Goal: Task Accomplishment & Management: Manage account settings

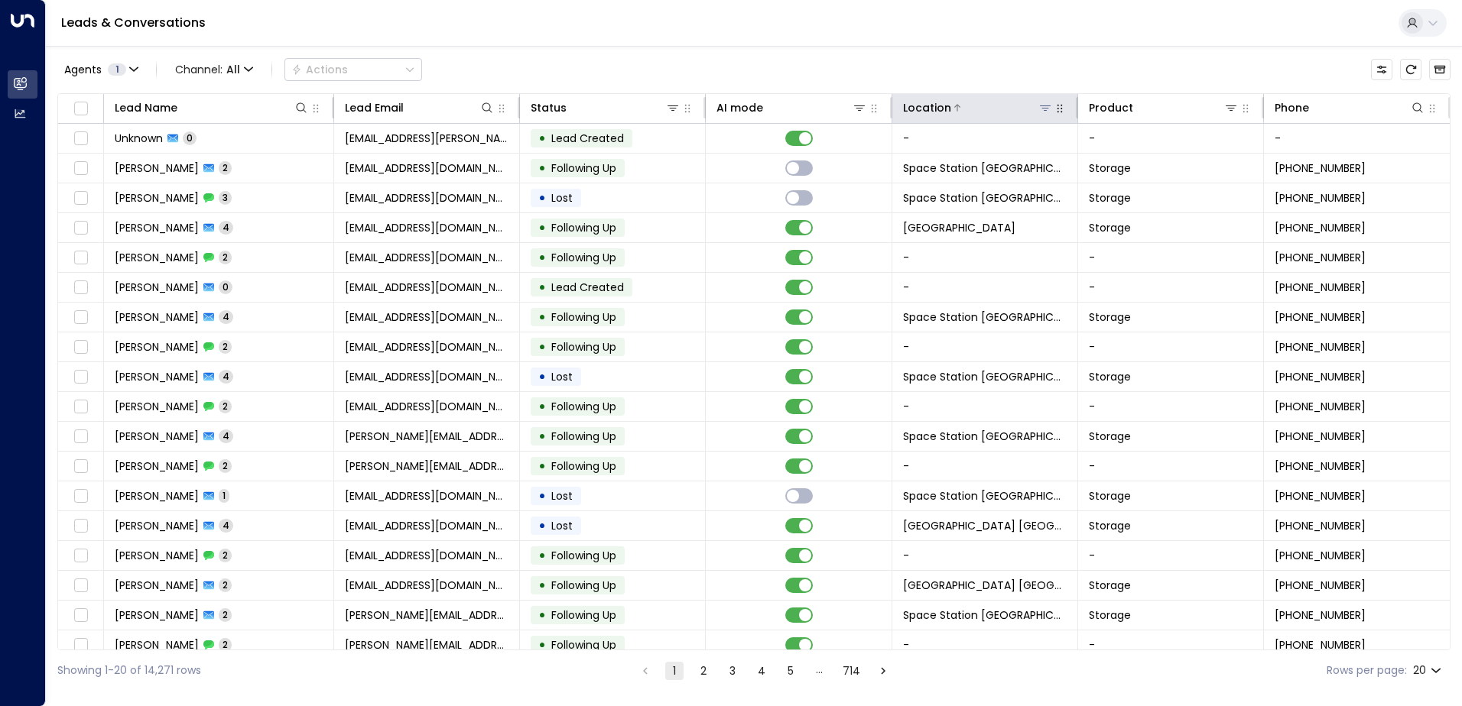
click at [1039, 105] on icon at bounding box center [1045, 108] width 12 height 12
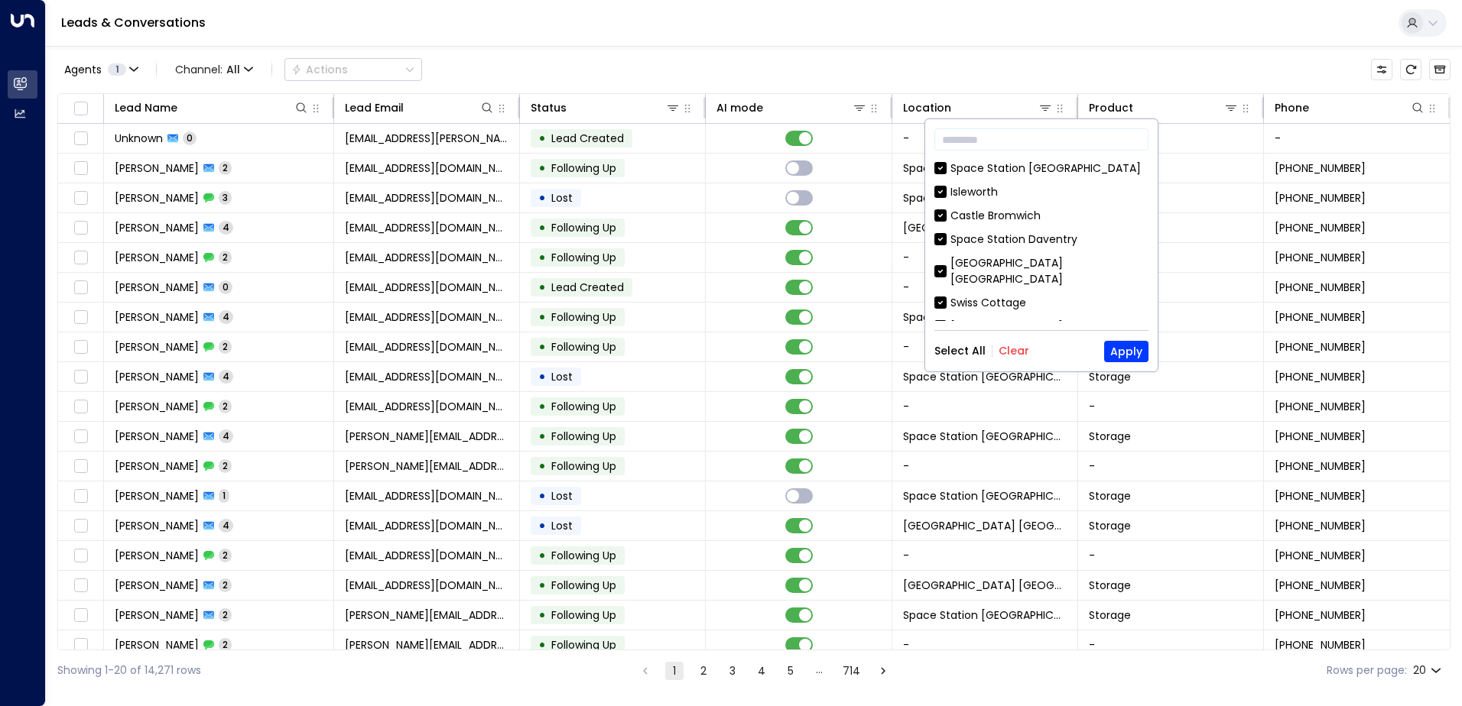
click at [1011, 337] on div "​ [GEOGRAPHIC_DATA] [GEOGRAPHIC_DATA] [GEOGRAPHIC_DATA] [GEOGRAPHIC_DATA] [GEOG…" at bounding box center [1041, 245] width 232 height 252
click at [1017, 346] on button "Clear" at bounding box center [1013, 351] width 31 height 12
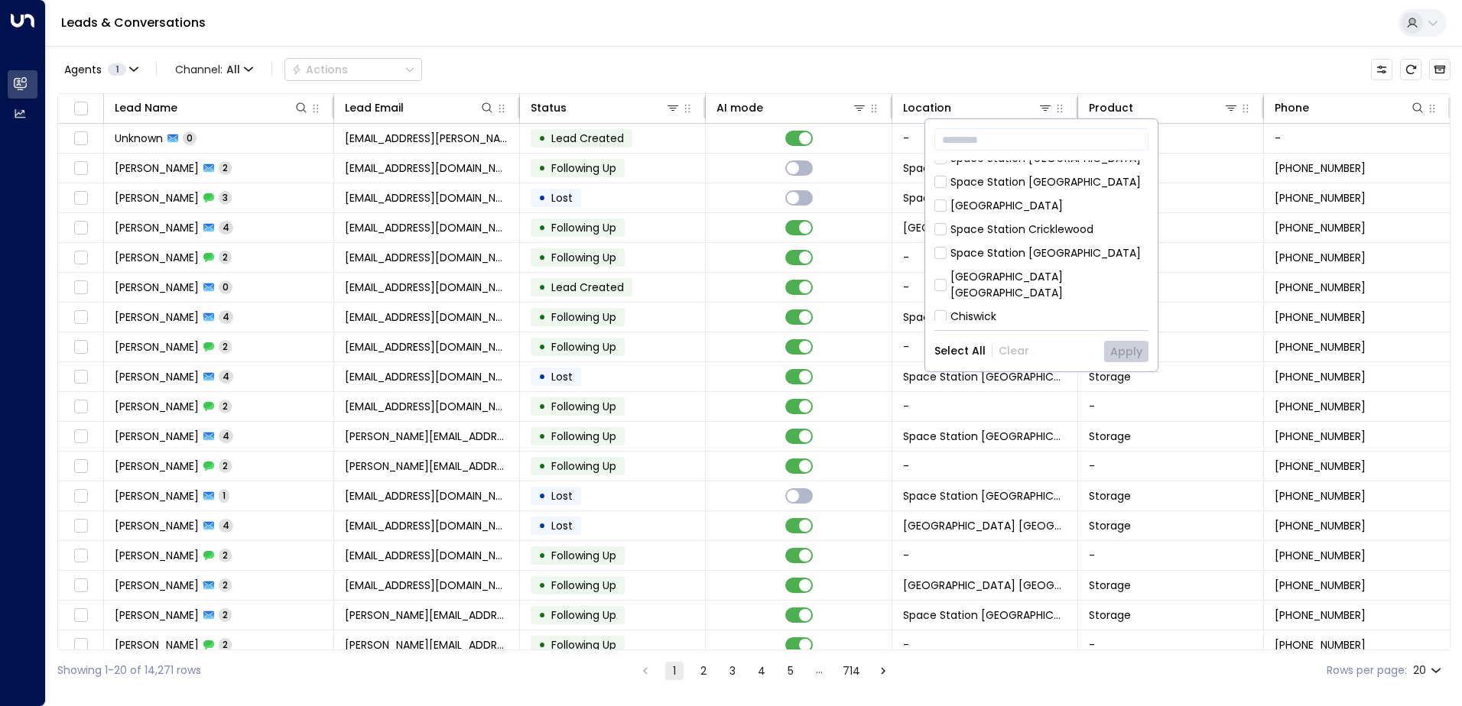
scroll to position [851, 0]
click at [1020, 401] on div "Space Station [GEOGRAPHIC_DATA]" at bounding box center [1045, 409] width 190 height 16
click at [1111, 346] on button "Apply" at bounding box center [1126, 351] width 44 height 21
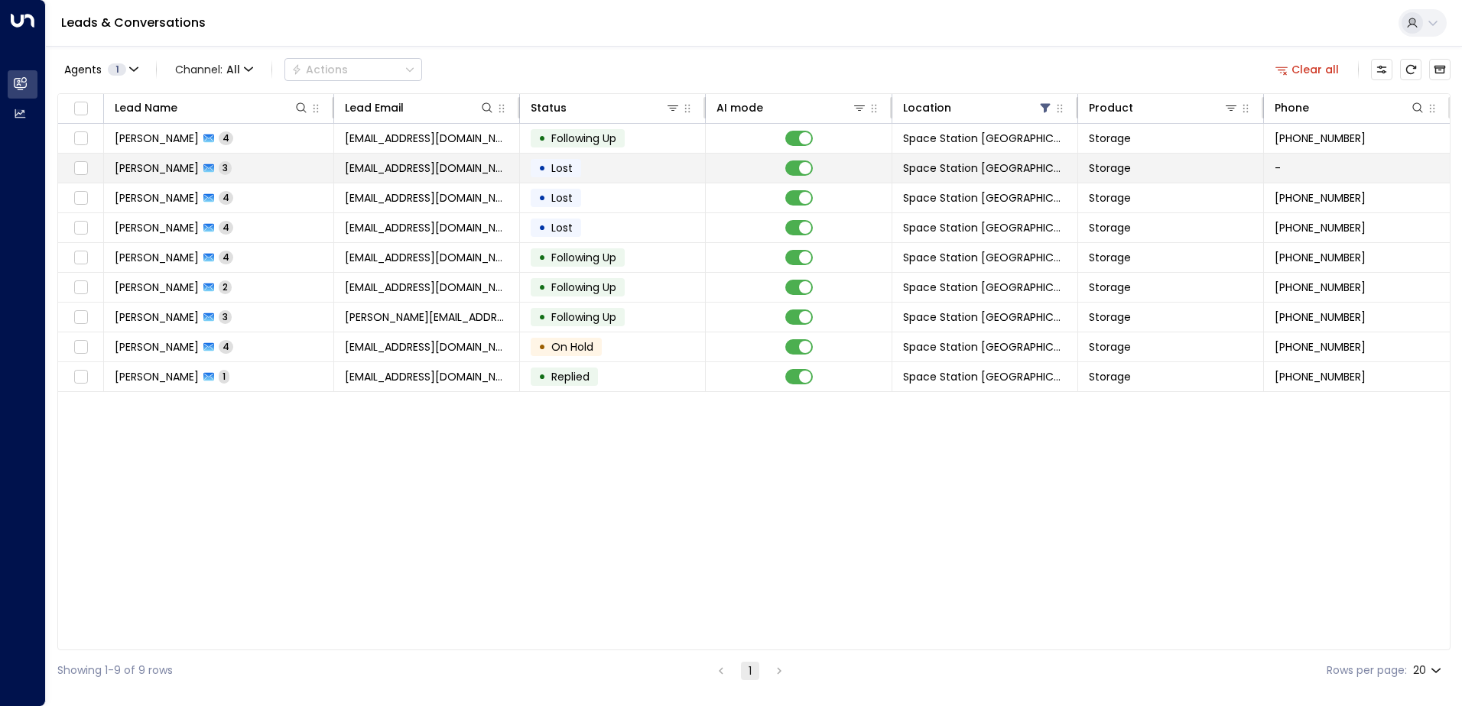
click at [627, 174] on td "• Lost" at bounding box center [613, 168] width 186 height 29
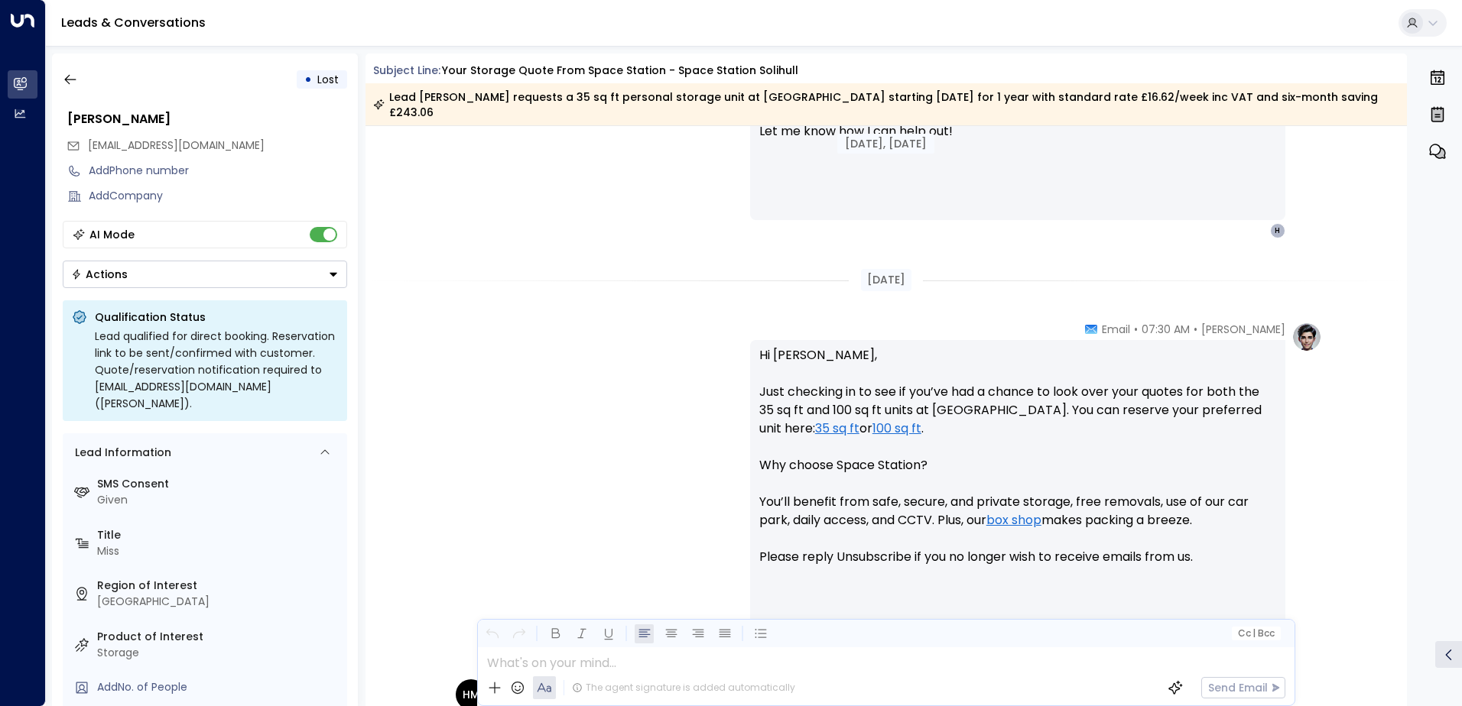
scroll to position [1315, 0]
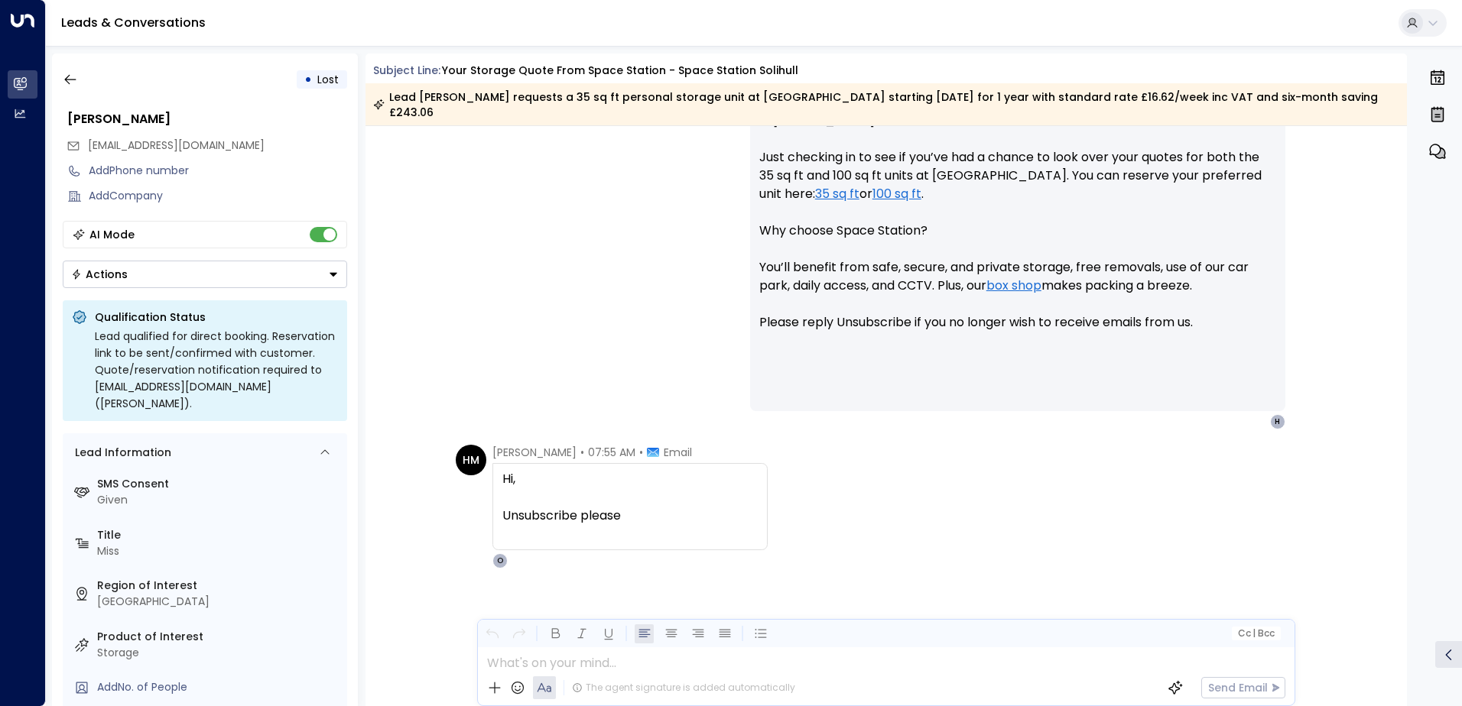
drag, startPoint x: 645, startPoint y: 508, endPoint x: 487, endPoint y: 466, distance: 163.7
click at [487, 466] on div "HM [PERSON_NAME] • 07:55 AM • Email Hi, Unsubscribe please O" at bounding box center [612, 507] width 312 height 124
copy div "Hi, Unsubscribe please"
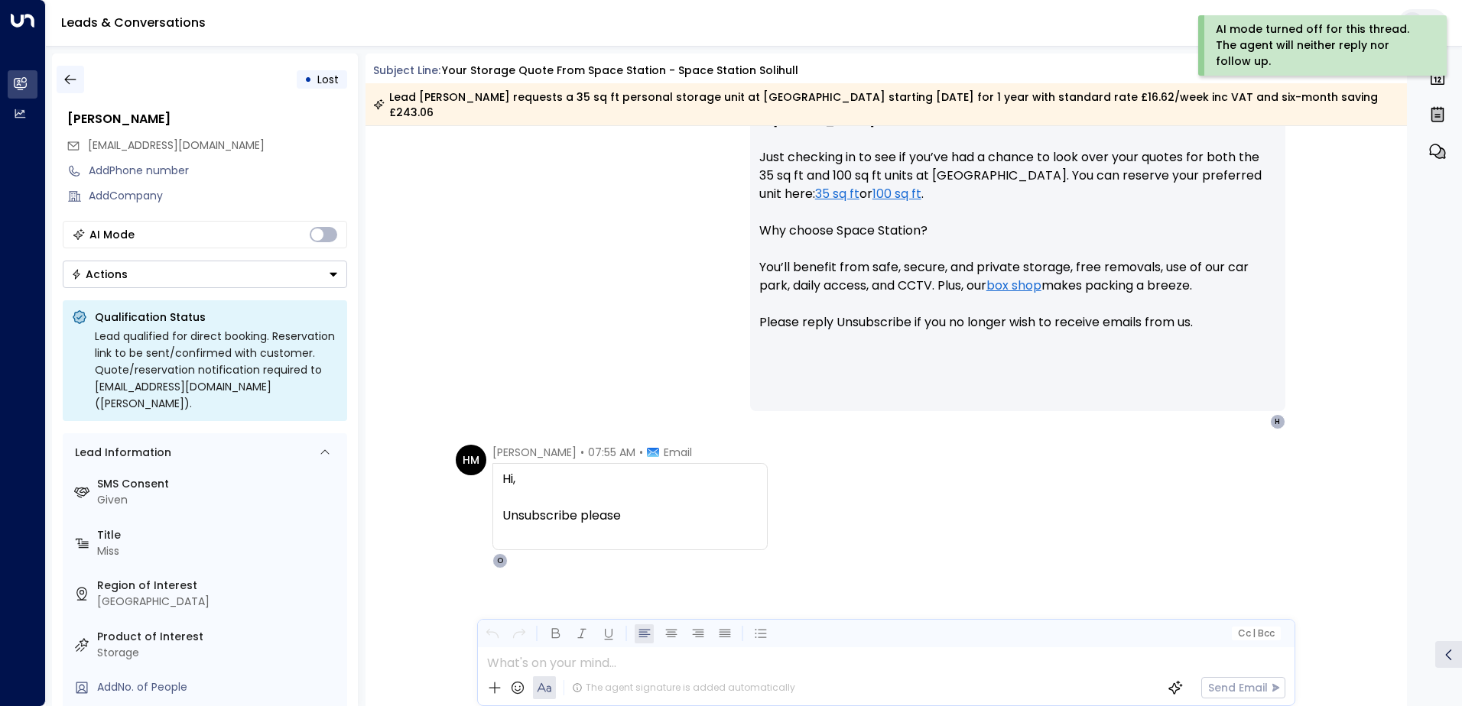
click at [67, 86] on icon "button" at bounding box center [70, 79] width 15 height 15
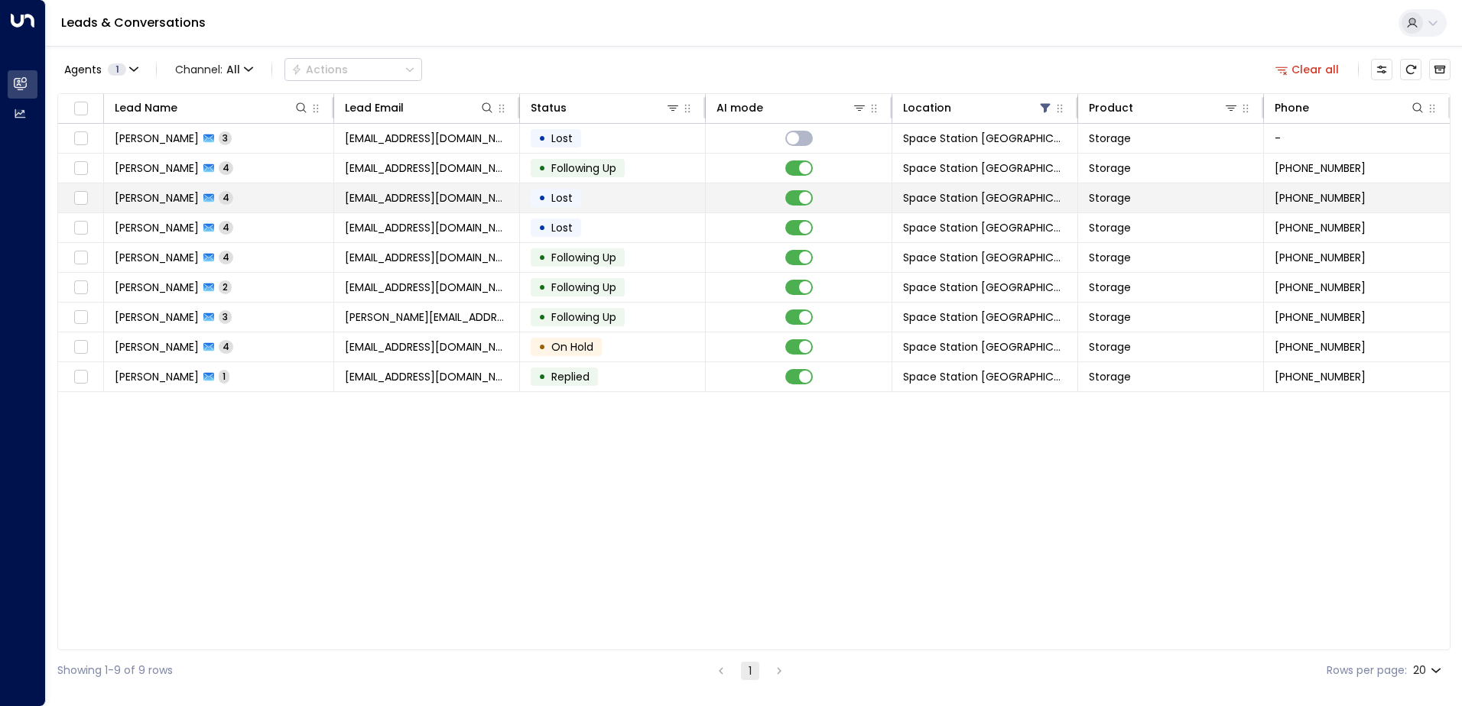
click at [707, 195] on td at bounding box center [799, 197] width 186 height 29
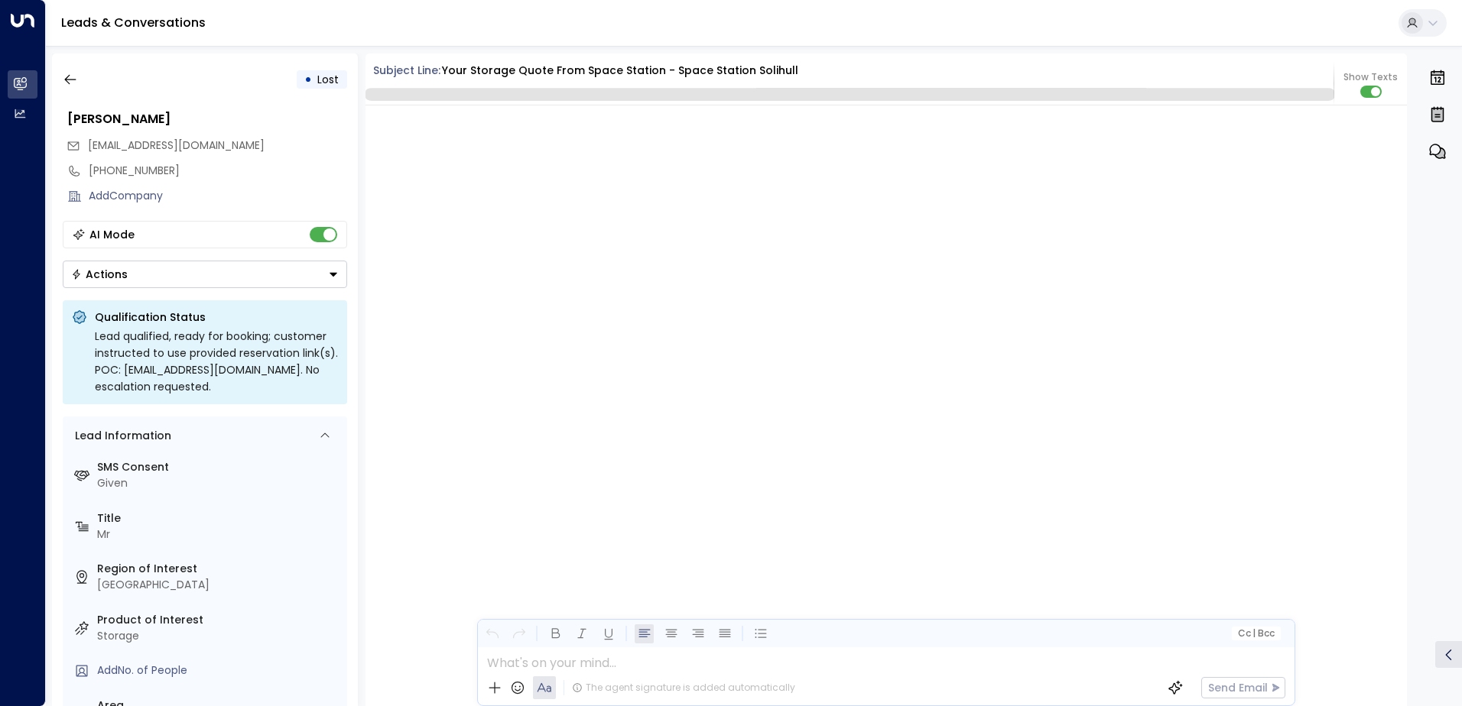
scroll to position [2922, 0]
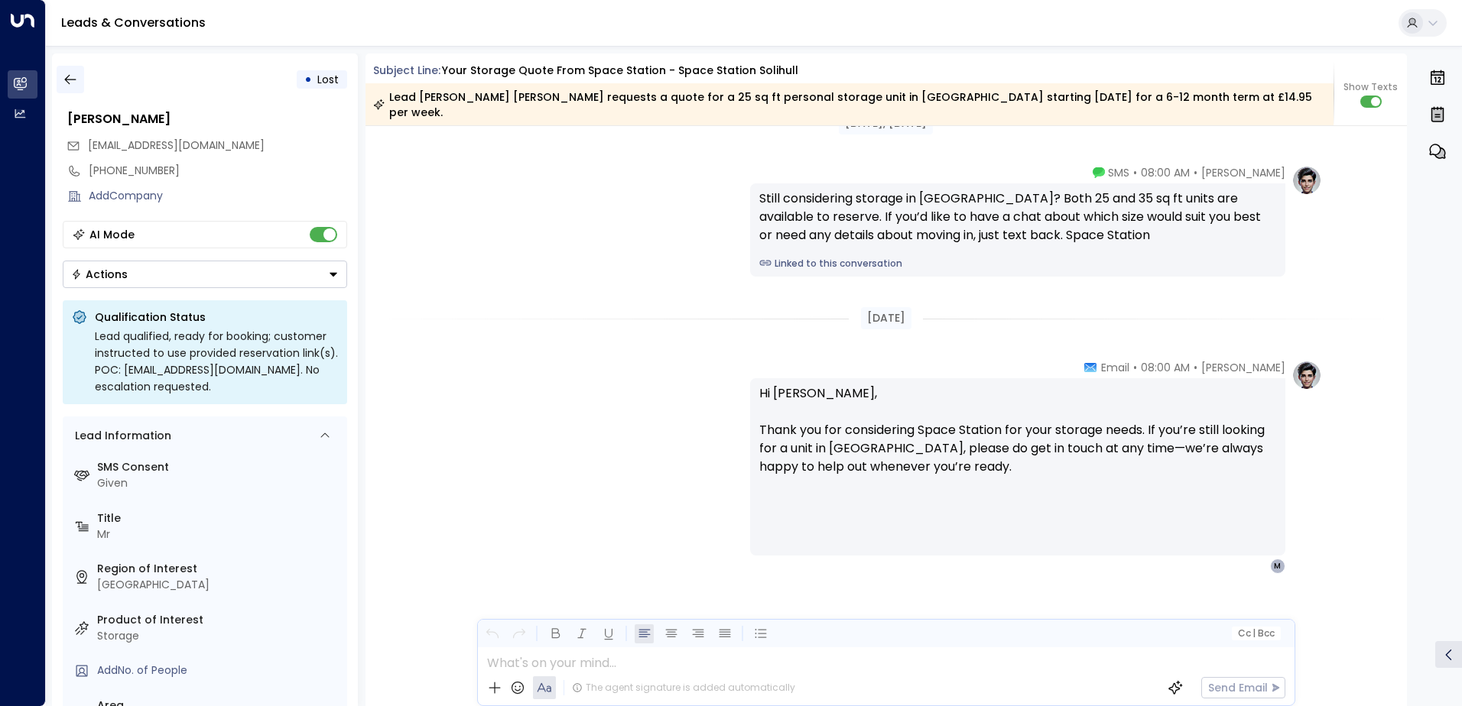
drag, startPoint x: 90, startPoint y: 80, endPoint x: 77, endPoint y: 83, distance: 13.5
click at [82, 80] on div "• Lost" at bounding box center [205, 80] width 284 height 28
click at [77, 83] on icon "button" at bounding box center [70, 79] width 15 height 15
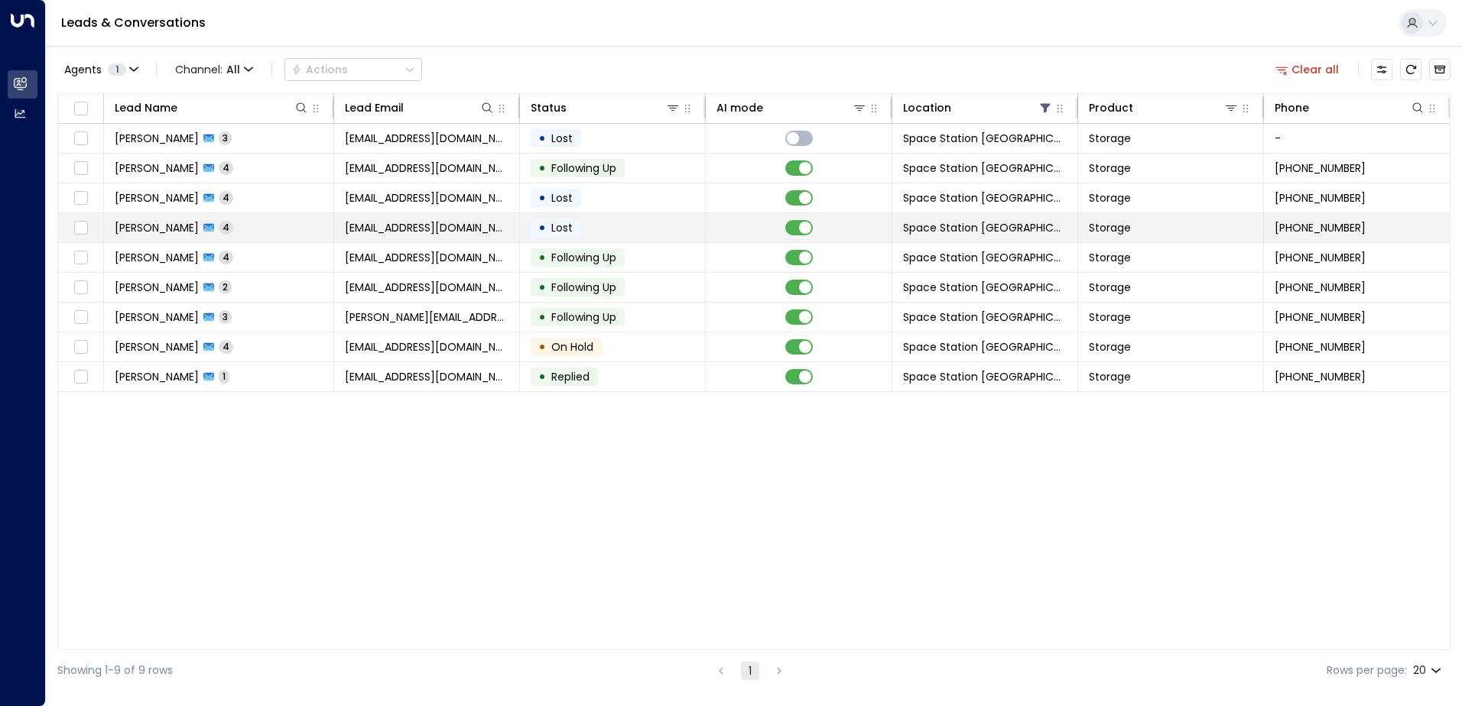
click at [477, 231] on td "[EMAIL_ADDRESS][DOMAIN_NAME]" at bounding box center [427, 227] width 186 height 29
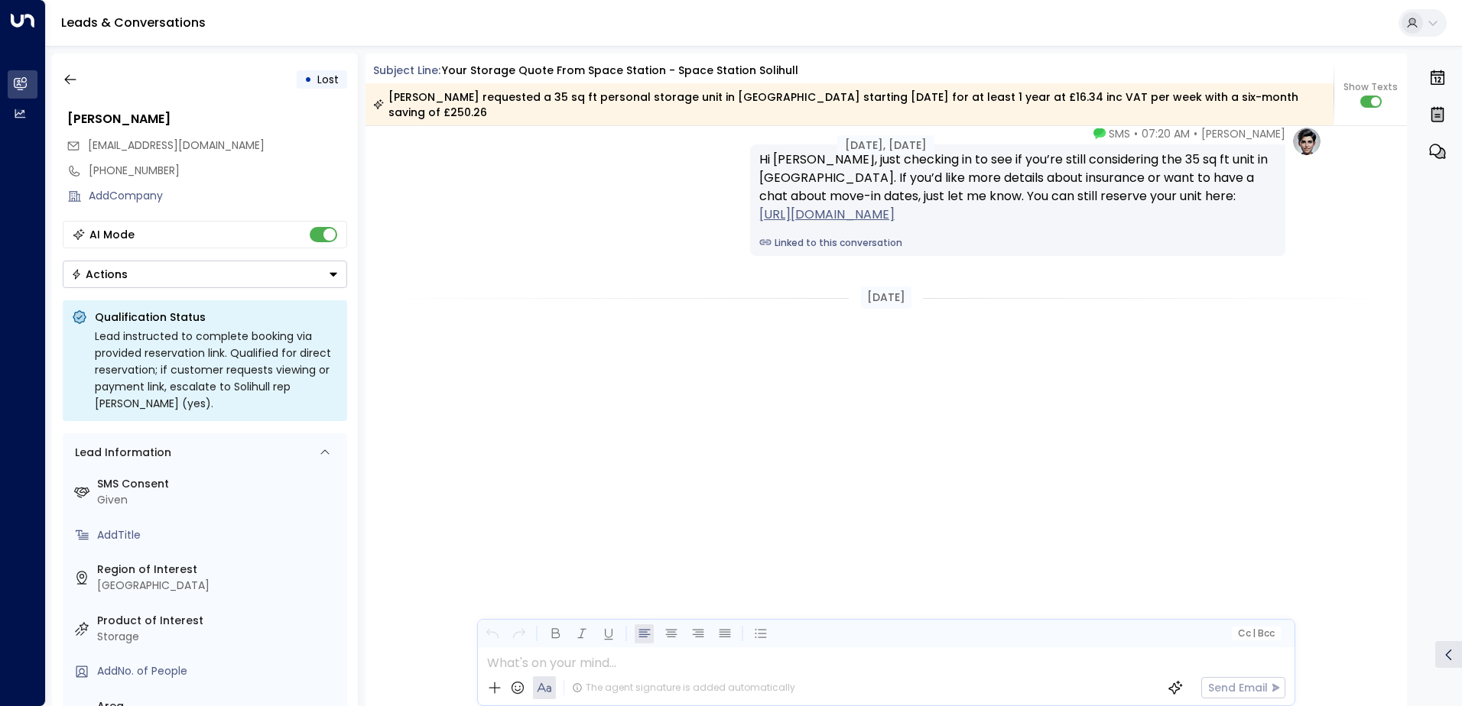
scroll to position [1846, 0]
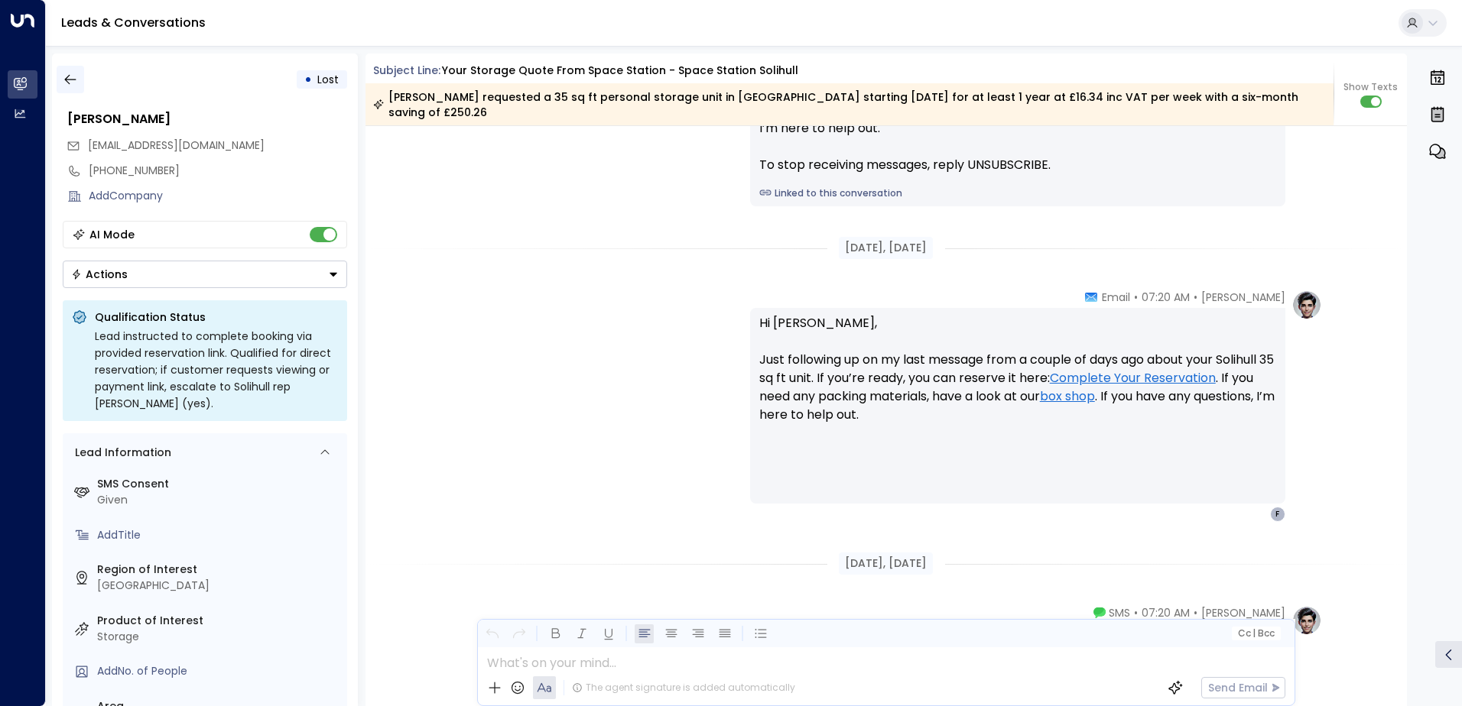
click at [75, 82] on icon "button" at bounding box center [70, 79] width 15 height 15
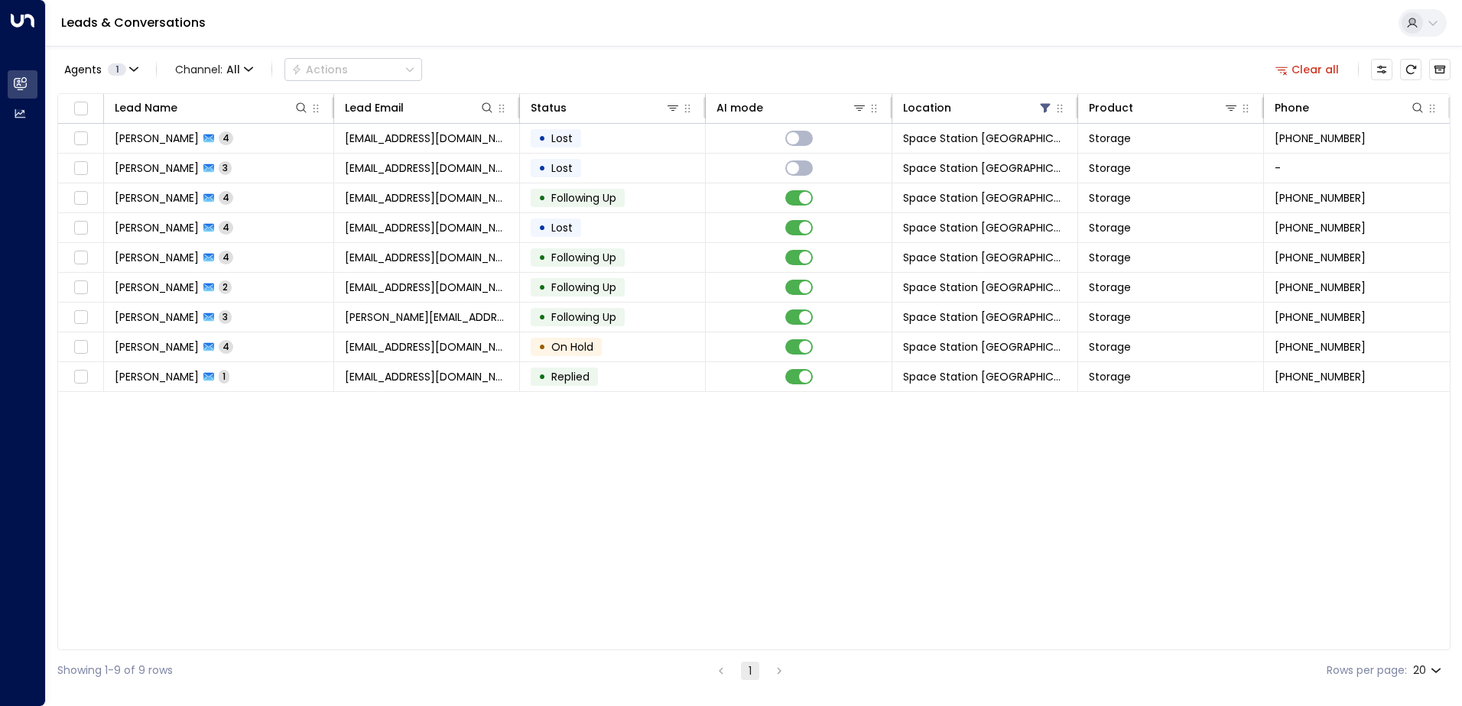
click at [857, 67] on div "Agents 1 Channel: All Actions Clear all" at bounding box center [753, 70] width 1393 height 32
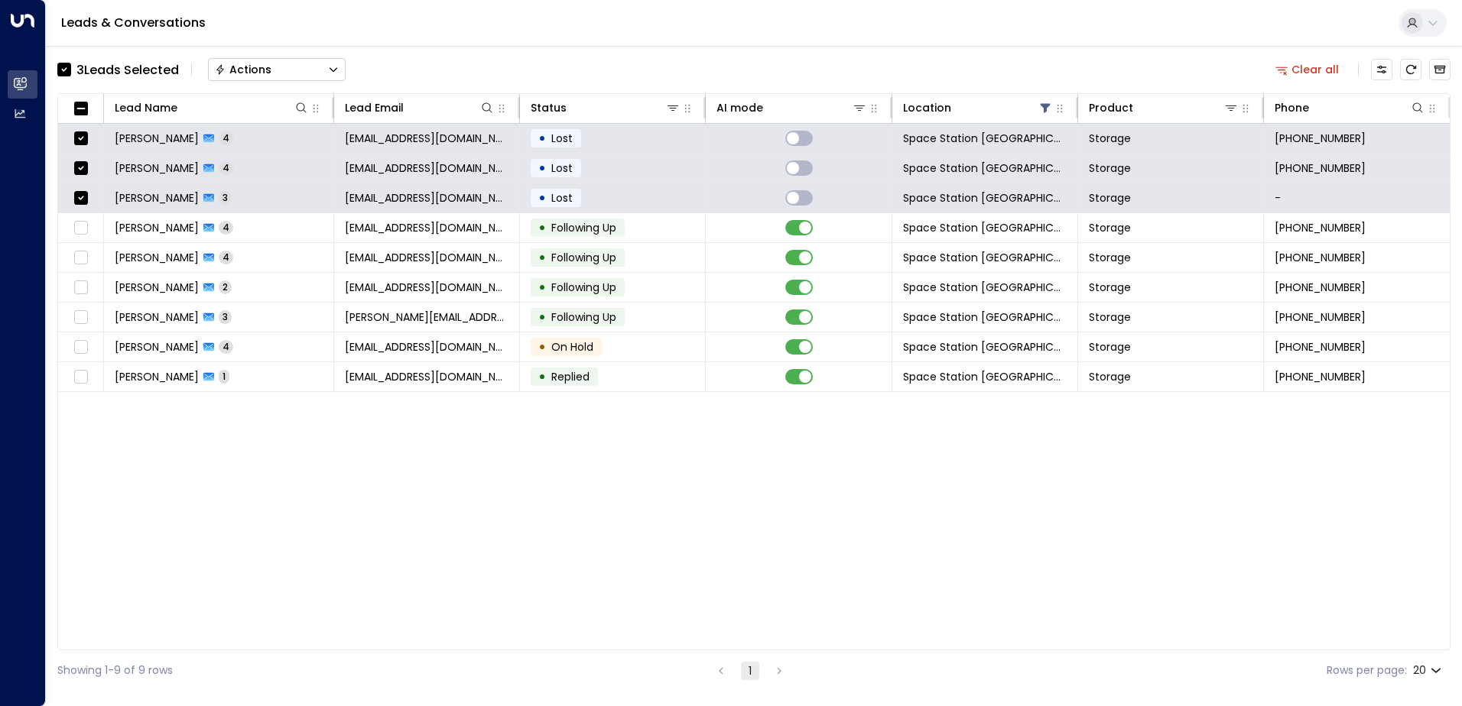
click at [248, 75] on div "Actions" at bounding box center [243, 70] width 57 height 14
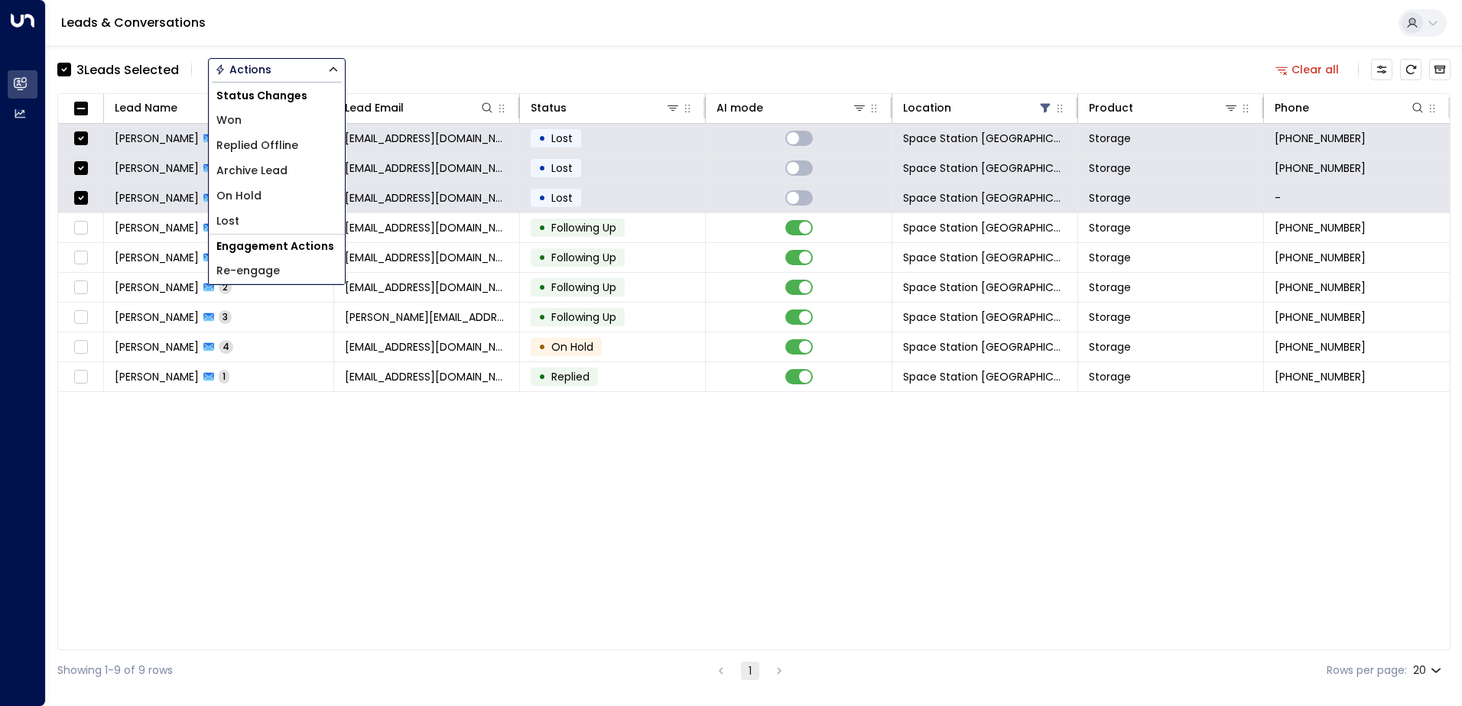
click at [271, 170] on span "Archive Lead" at bounding box center [251, 171] width 71 height 16
